Goal: Ask a question

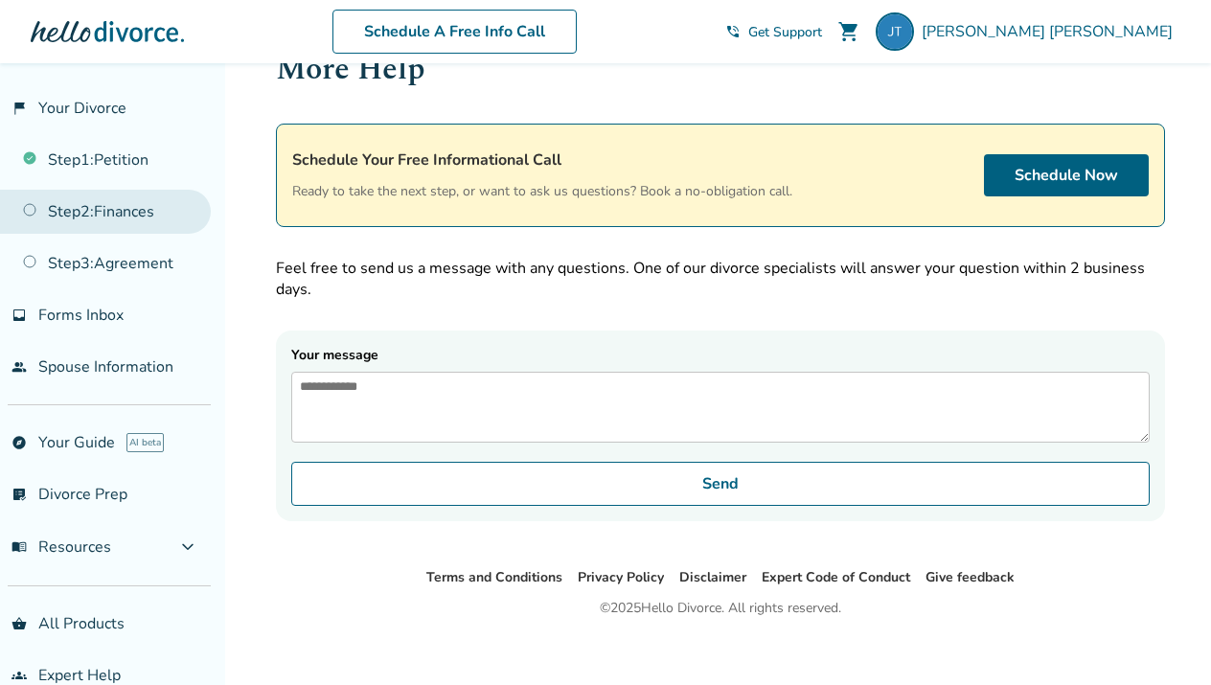
click at [132, 207] on link "Step 2 : Finances" at bounding box center [105, 212] width 211 height 44
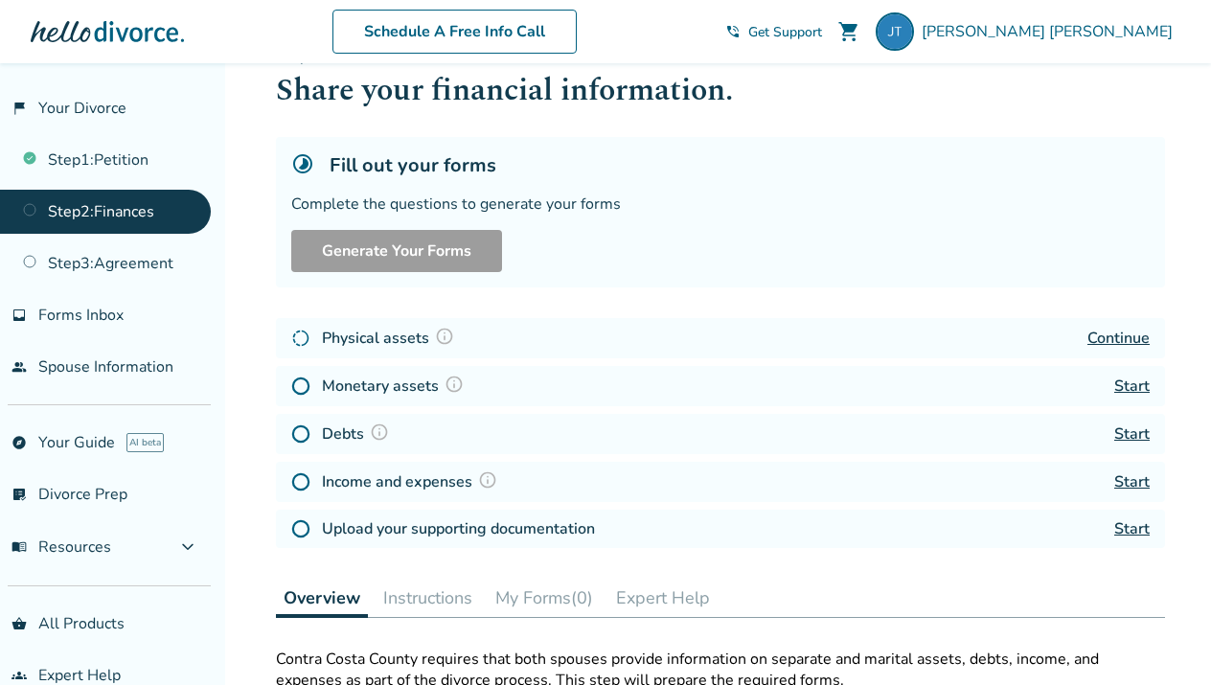
click at [1128, 331] on link "Continue" at bounding box center [1118, 338] width 62 height 21
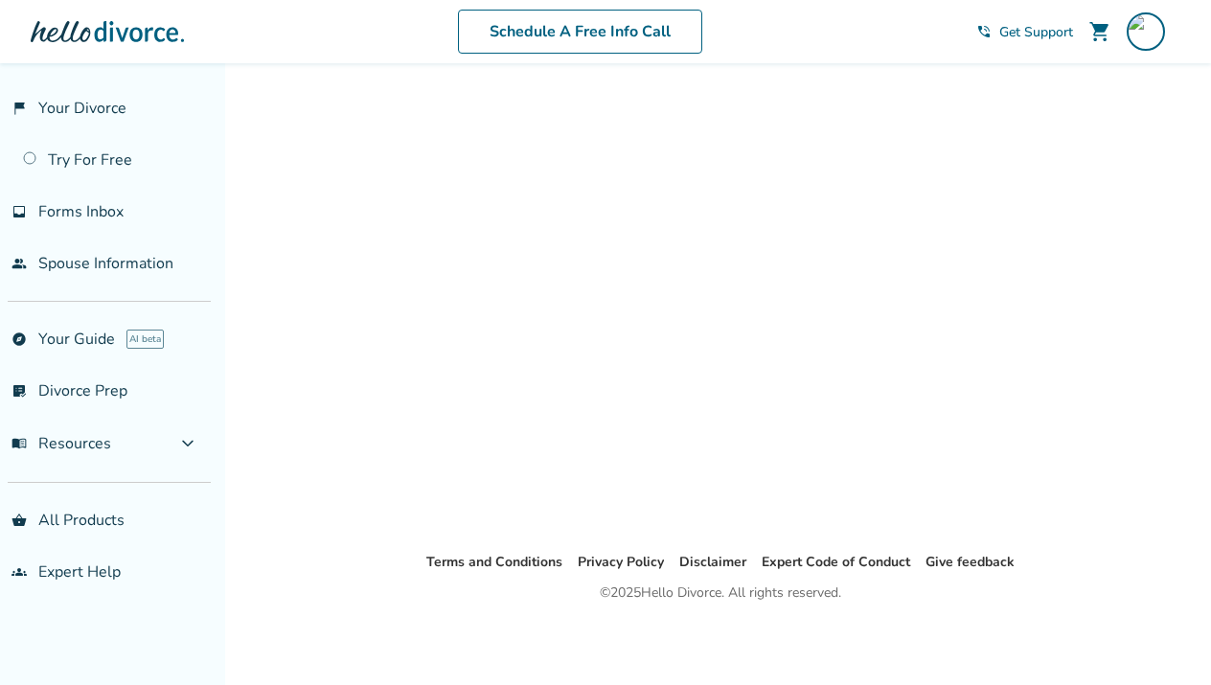
scroll to position [48, 0]
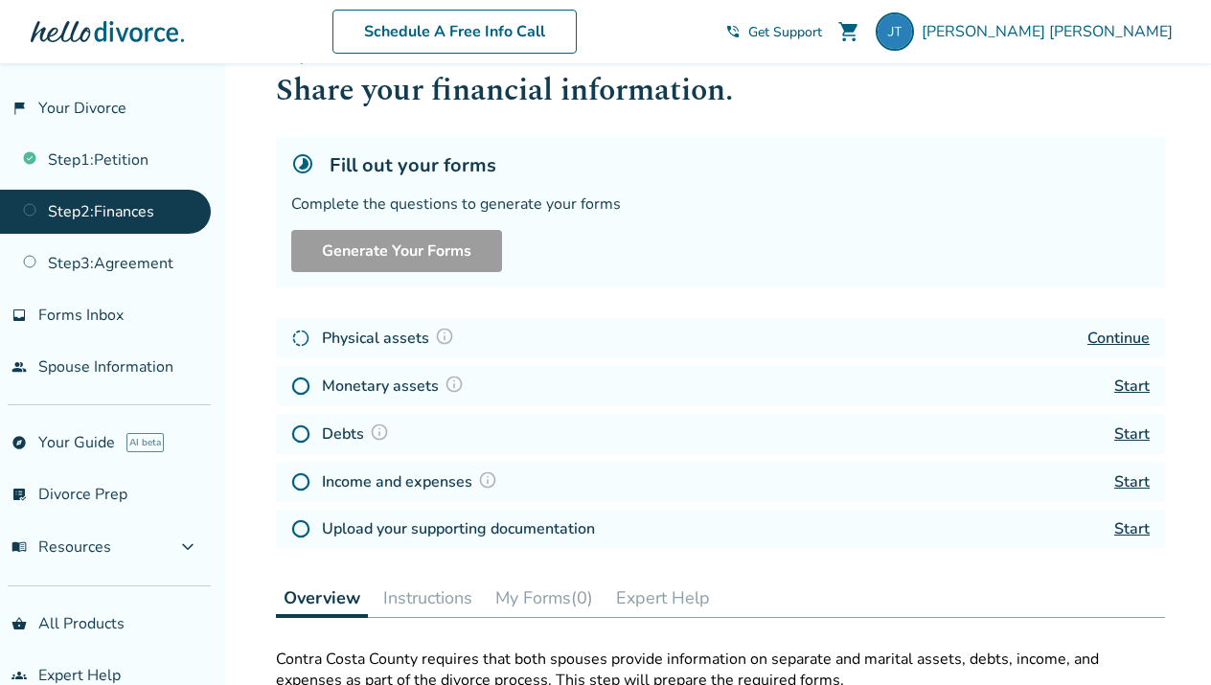
click at [822, 27] on span "Get Support" at bounding box center [785, 32] width 74 height 18
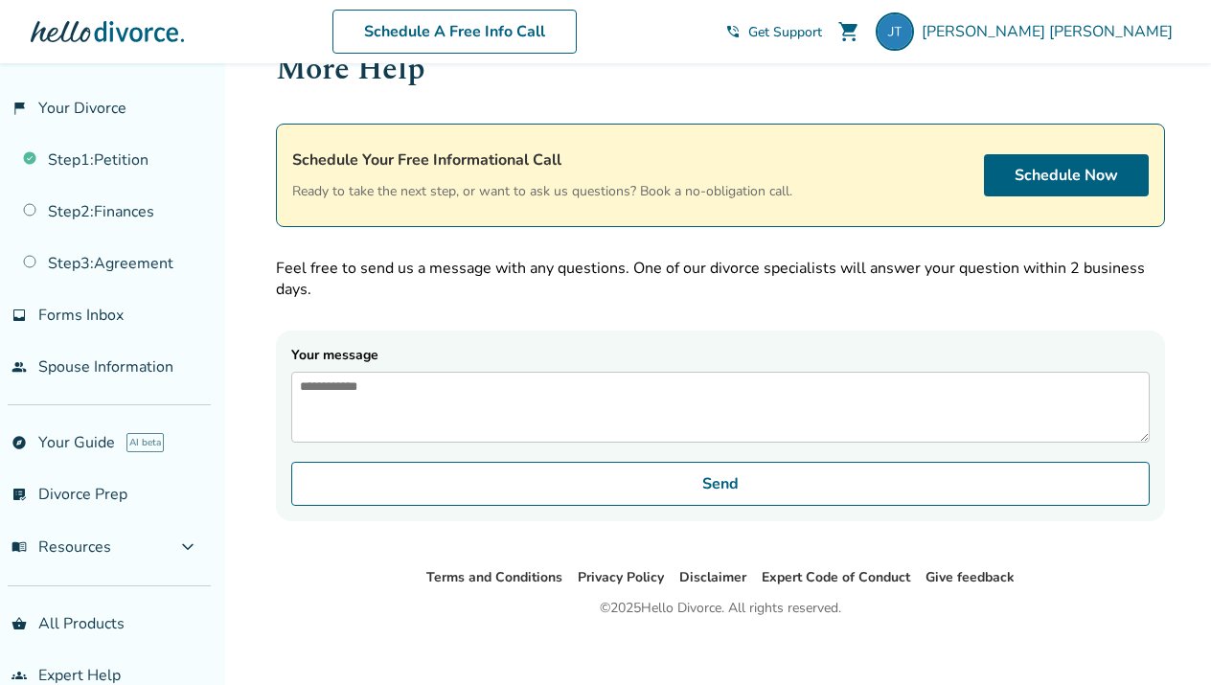
scroll to position [63, 0]
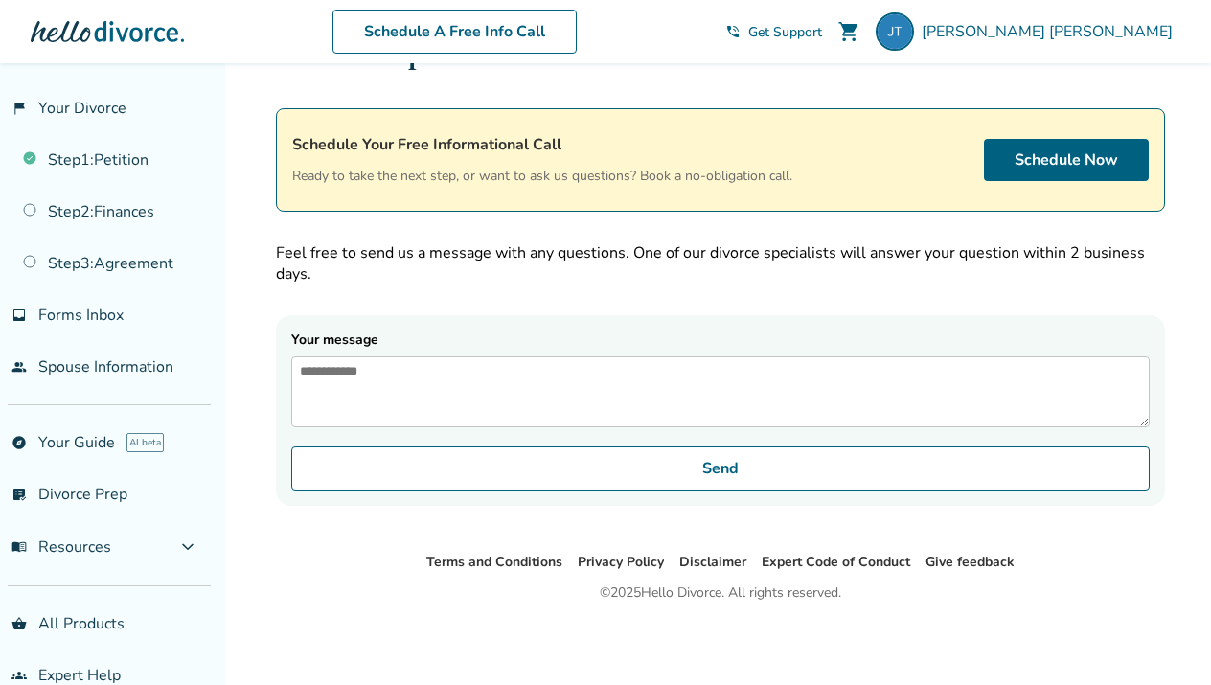
click at [343, 377] on textarea "Your message" at bounding box center [720, 391] width 858 height 71
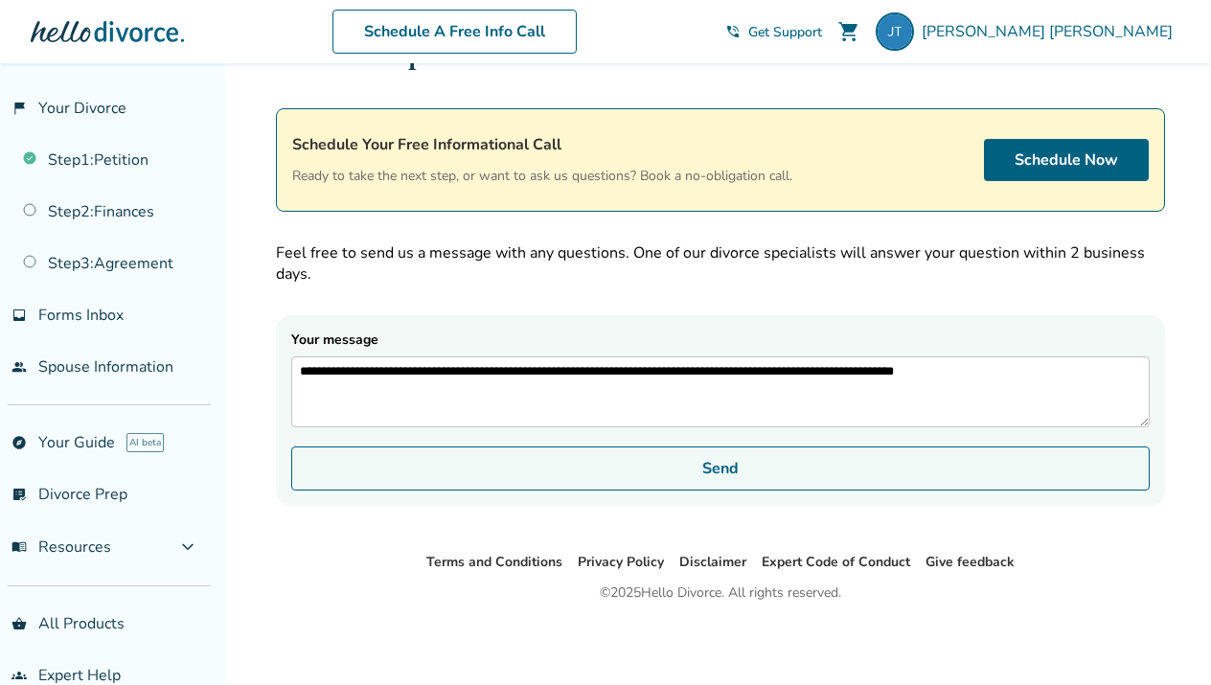
type textarea "**********"
click at [672, 475] on button "Send" at bounding box center [720, 468] width 858 height 44
click at [724, 488] on button "Send" at bounding box center [720, 468] width 858 height 44
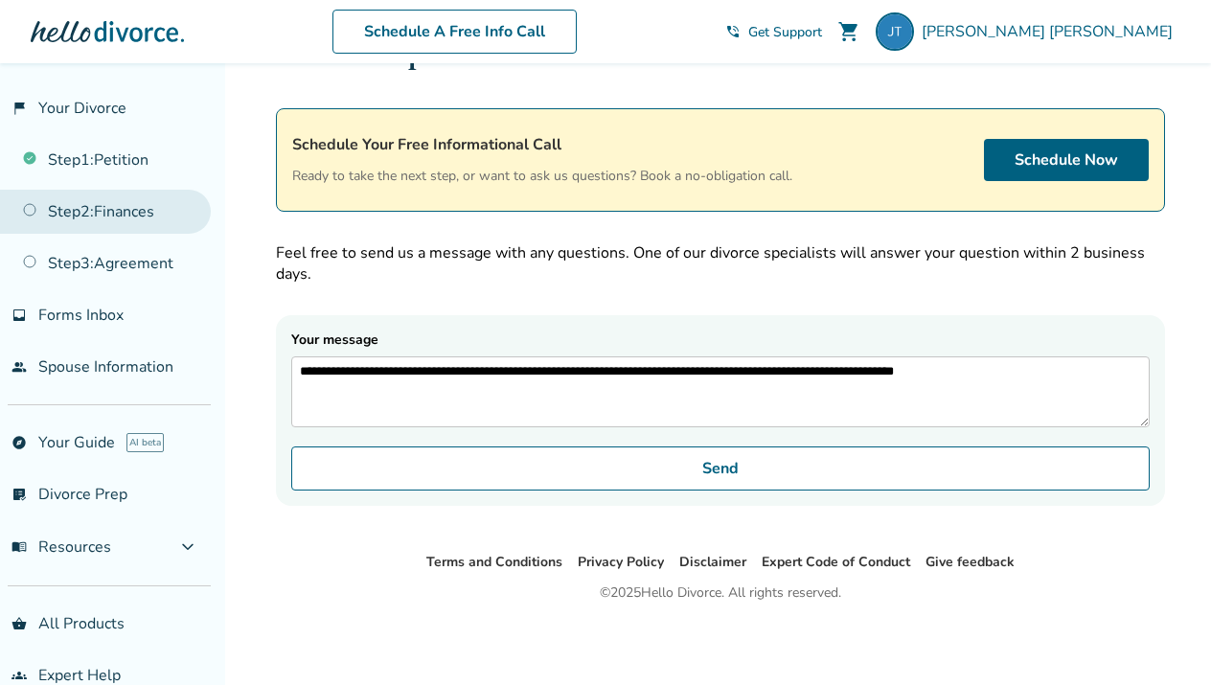
click at [126, 208] on link "Step 2 : Finances" at bounding box center [105, 212] width 211 height 44
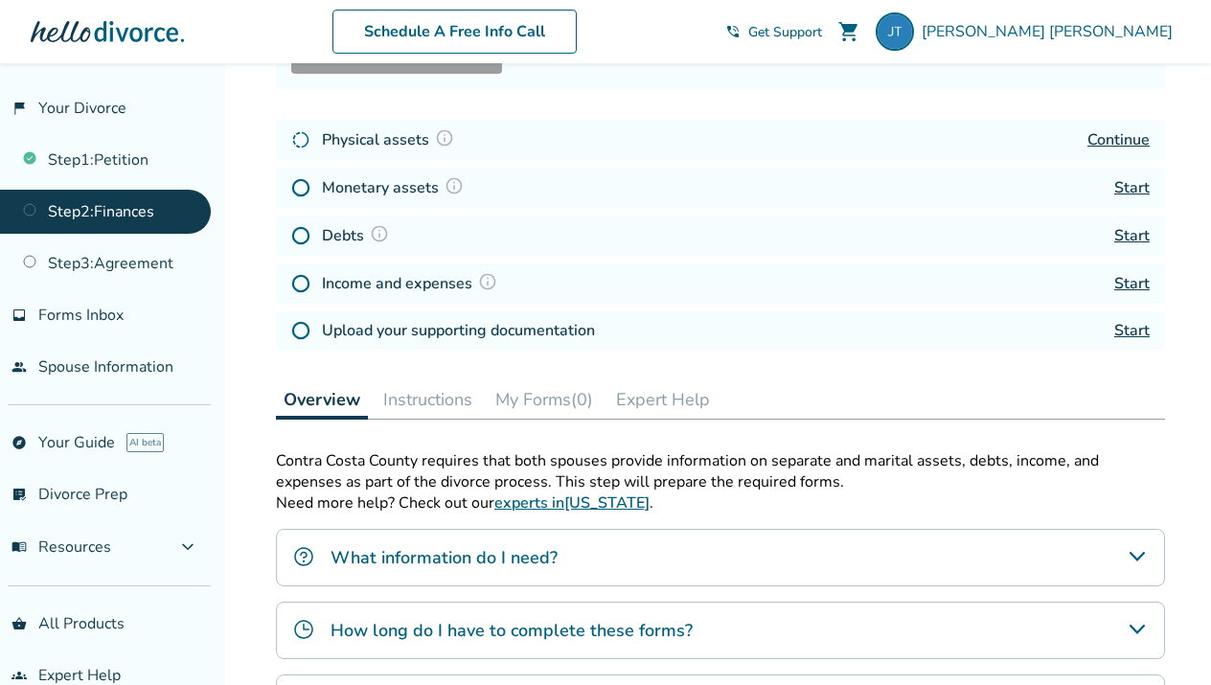
scroll to position [251, 0]
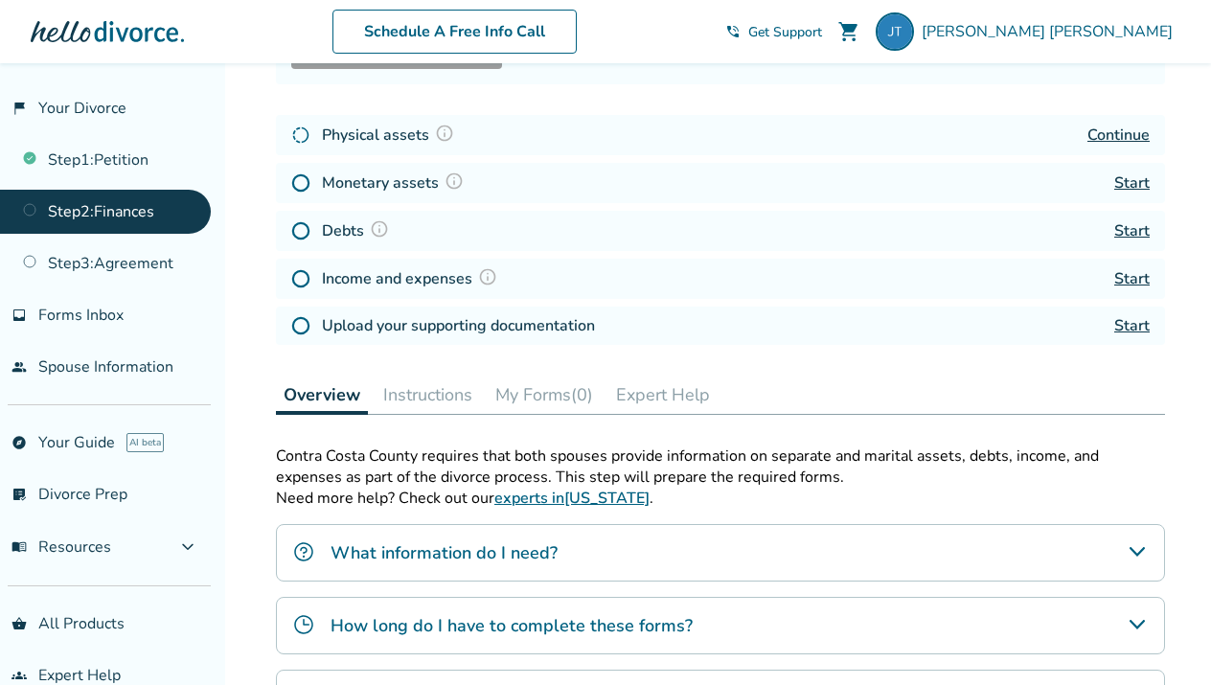
click at [453, 179] on img at bounding box center [454, 181] width 19 height 19
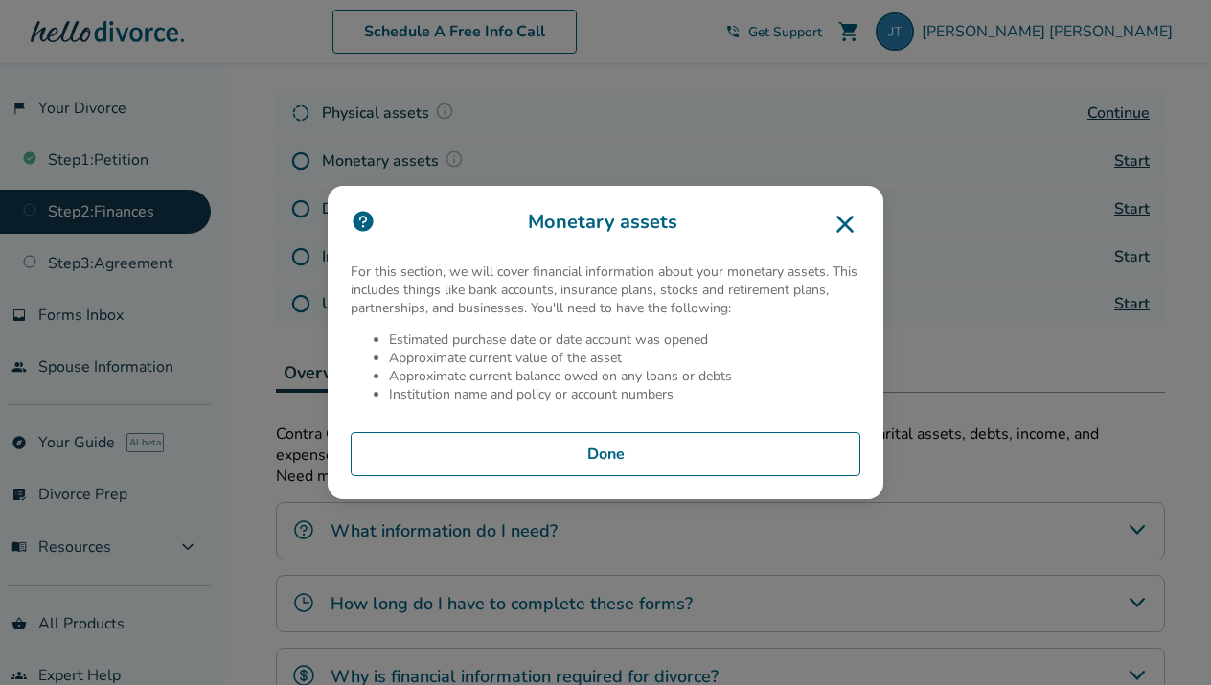
scroll to position [254, 0]
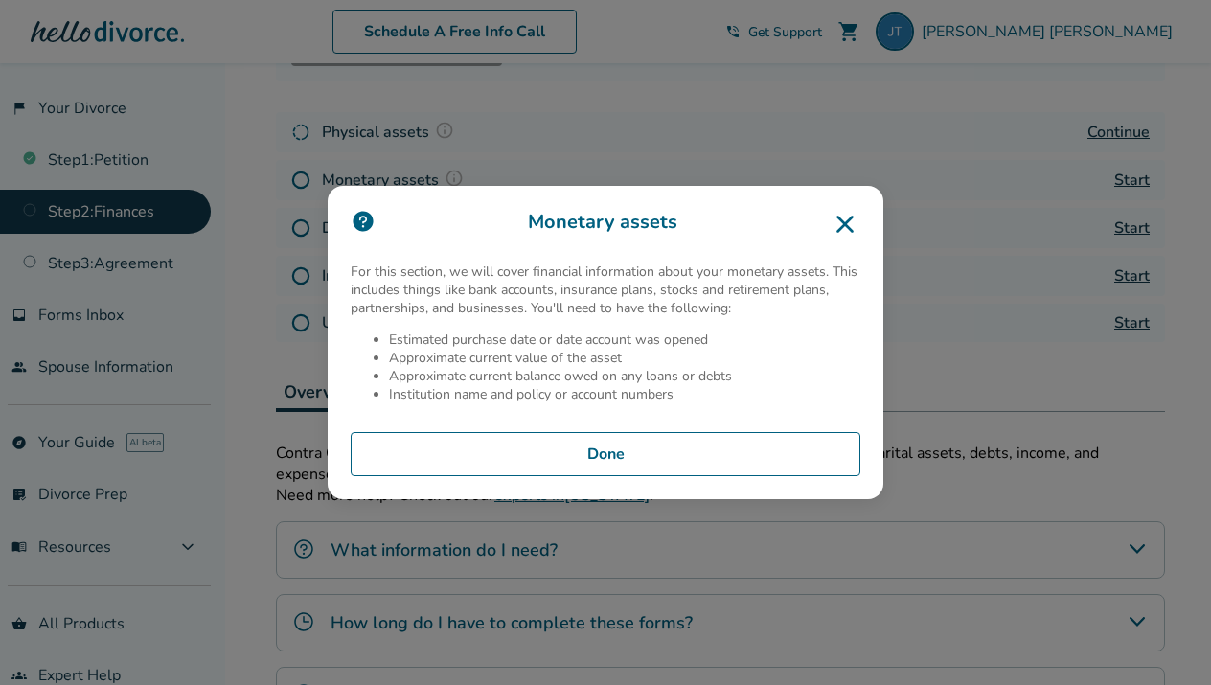
click at [854, 223] on icon at bounding box center [845, 224] width 31 height 31
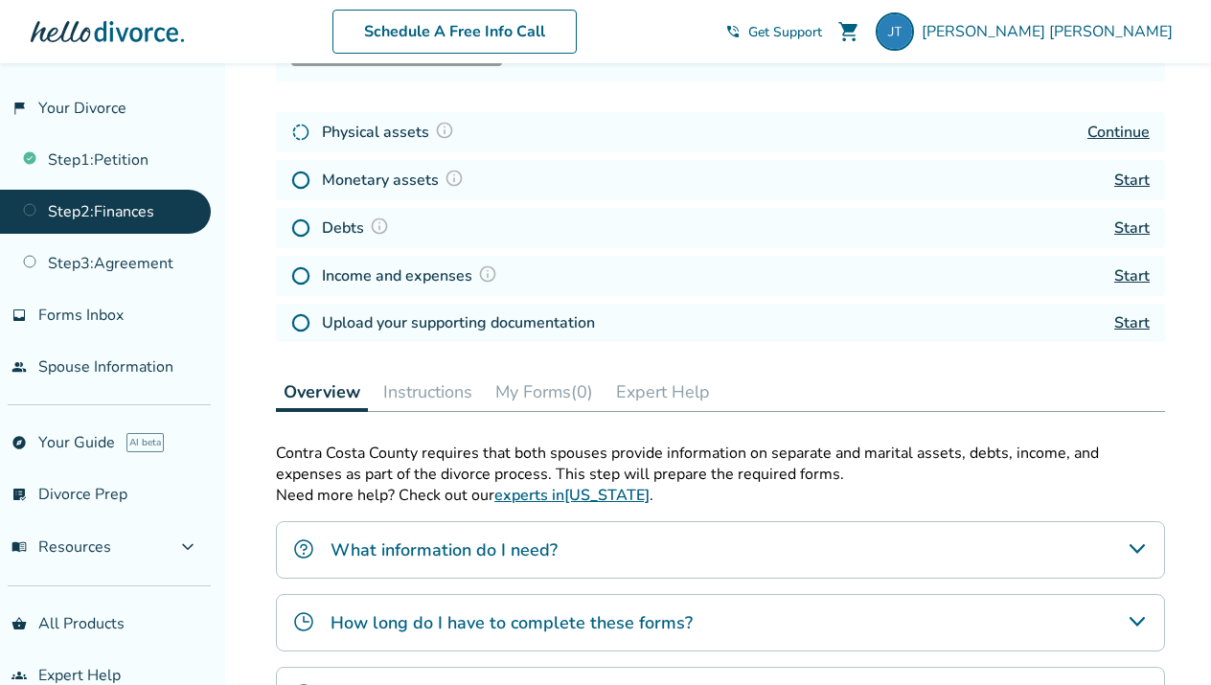
click at [256, 279] on div "Added to cart Step 0 2 Share your financial information. Fill out your forms Co…" at bounding box center [605, 429] width 1211 height 1241
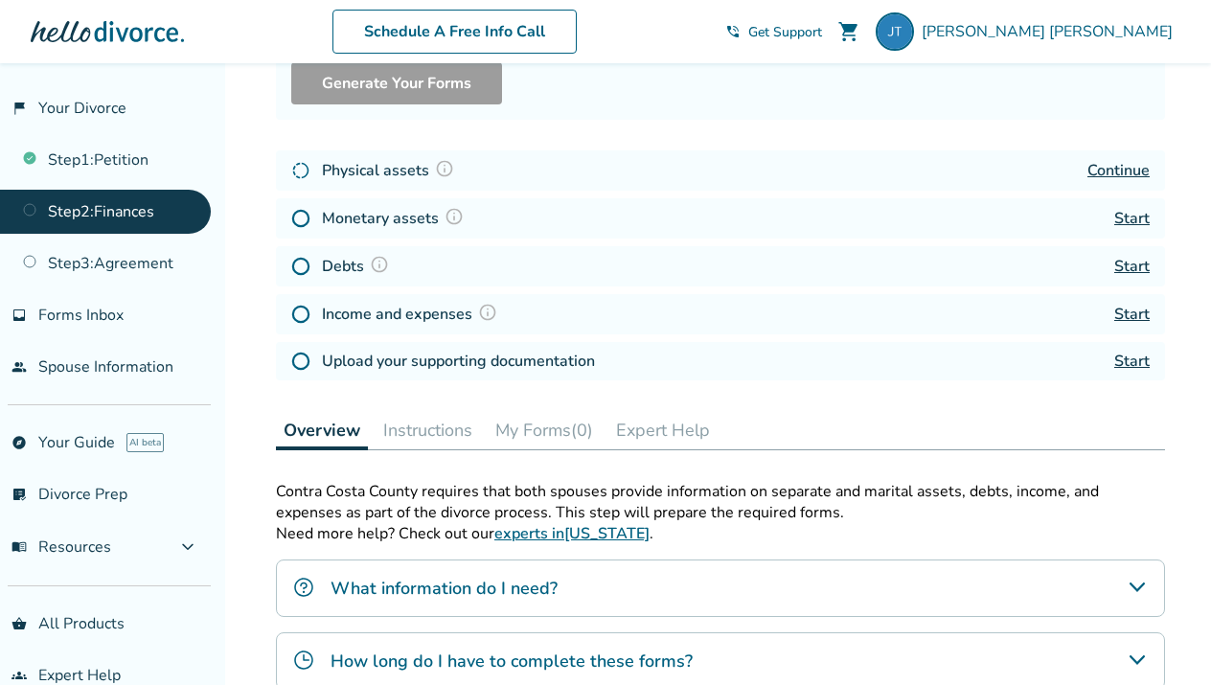
scroll to position [206, 0]
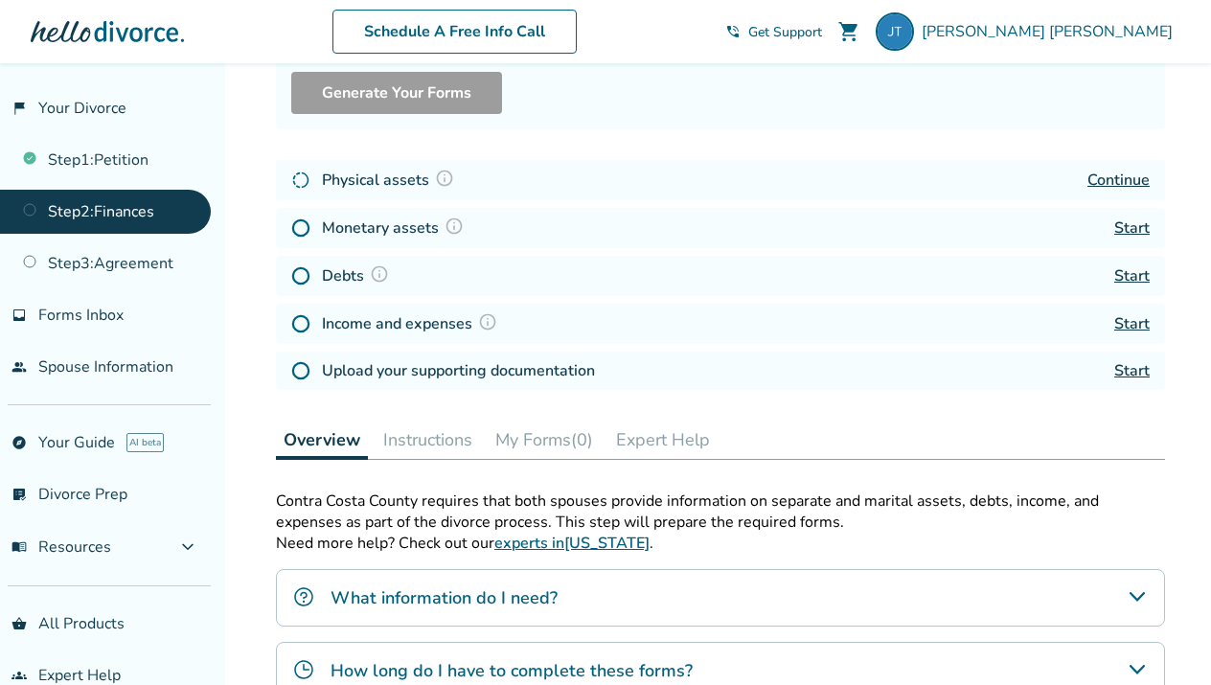
click at [1133, 184] on link "Continue" at bounding box center [1118, 180] width 62 height 21
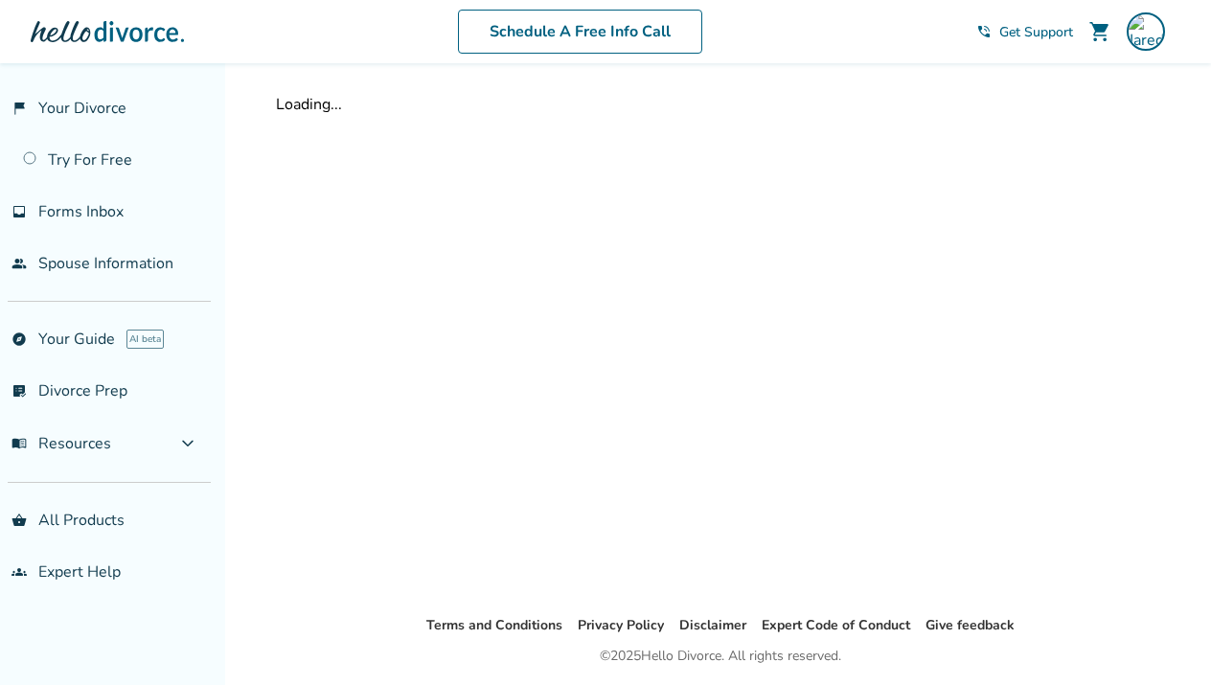
scroll to position [206, 0]
